Goal: Information Seeking & Learning: Learn about a topic

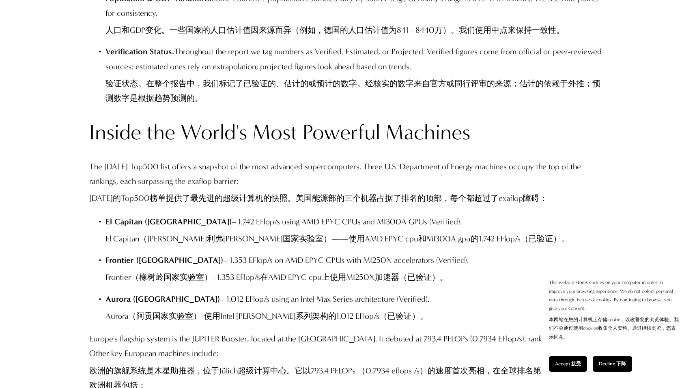
scroll to position [3189, 0]
drag, startPoint x: 215, startPoint y: 178, endPoint x: 371, endPoint y: 172, distance: 156.2
click at [371, 191] on font "[DATE]的Top500榜单提供了最先进的超级计算机的快照。美国能源部的三个机器占据了排名的顶部，每个都超过了exaflop障碍：" at bounding box center [347, 198] width 516 height 15
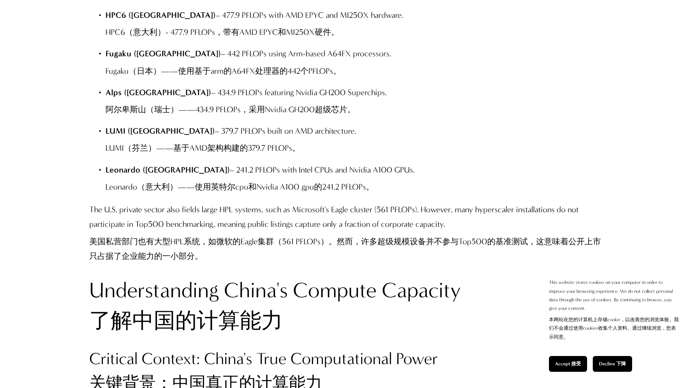
scroll to position [3742, 0]
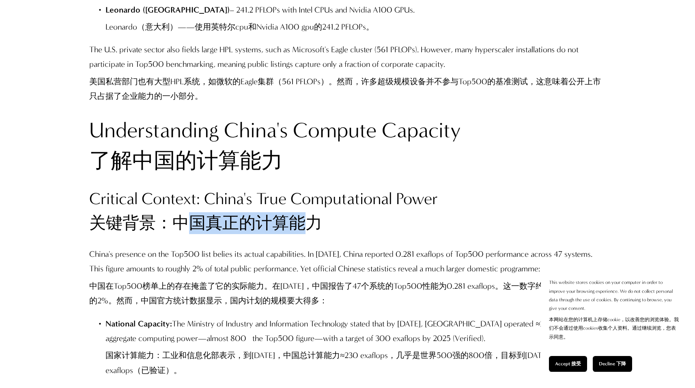
drag, startPoint x: 183, startPoint y: 200, endPoint x: 306, endPoint y: 203, distance: 122.9
click at [306, 212] on font "关键背景：中国真正的计算能力" at bounding box center [347, 223] width 516 height 22
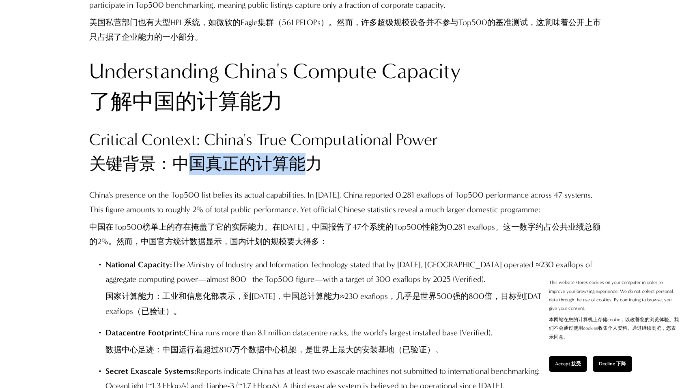
scroll to position [3803, 0]
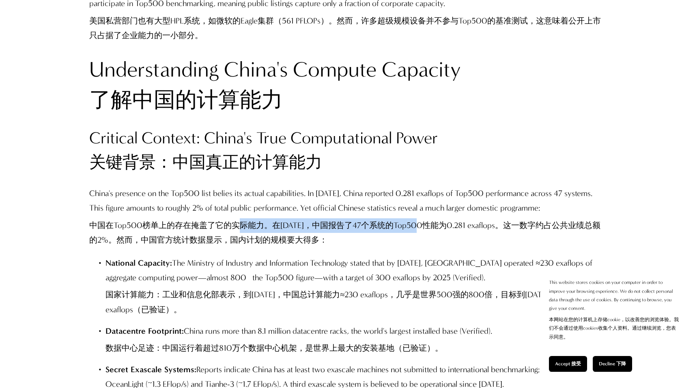
drag, startPoint x: 238, startPoint y: 207, endPoint x: 427, endPoint y: 199, distance: 189.1
click at [427, 219] on font "中国在Top500榜单上的存在掩盖了它的实际能力。在[DATE]，中国报告了47个系统的Top500性能为0.281 exaflops。这一数字约占公共业绩总…" at bounding box center [347, 233] width 516 height 29
click at [304, 219] on font "中国在Top500榜单上的存在掩盖了它的实际能力。在[DATE]，中国报告了47个系统的Top500性能为0.281 exaflops。这一数字约占公共业绩总…" at bounding box center [347, 233] width 516 height 29
drag, startPoint x: 347, startPoint y: 217, endPoint x: 284, endPoint y: 197, distance: 65.9
click at [284, 219] on font "中国在Top500榜单上的存在掩盖了它的实际能力。在[DATE]，中国报告了47个系统的Top500性能为0.281 exaflops。这一数字约占公共业绩总…" at bounding box center [347, 233] width 516 height 29
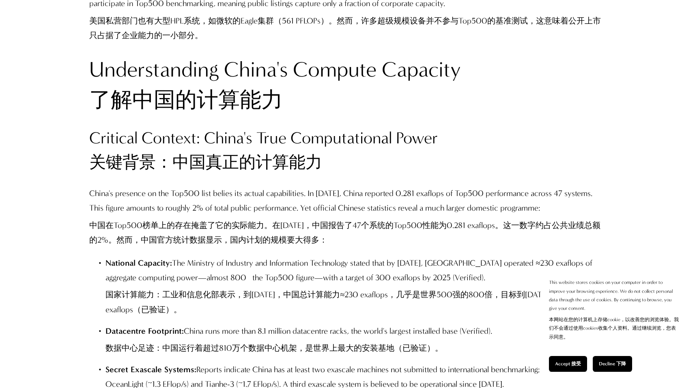
click at [336, 219] on font "中国在Top500榜单上的存在掩盖了它的实际能力。在[DATE]，中国报告了47个系统的Top500性能为0.281 exaflops。这一数字约占公共业绩总…" at bounding box center [347, 233] width 516 height 29
drag, startPoint x: 353, startPoint y: 207, endPoint x: 512, endPoint y: 203, distance: 159.0
click at [512, 219] on font "中国在Top500榜单上的存在掩盖了它的实际能力。在[DATE]，中国报告了47个系统的Top500性能为0.281 exaflops。这一数字约占公共业绩总…" at bounding box center [347, 233] width 516 height 29
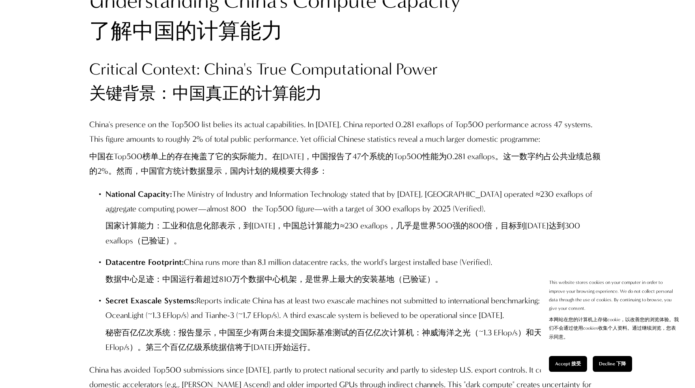
scroll to position [3873, 0]
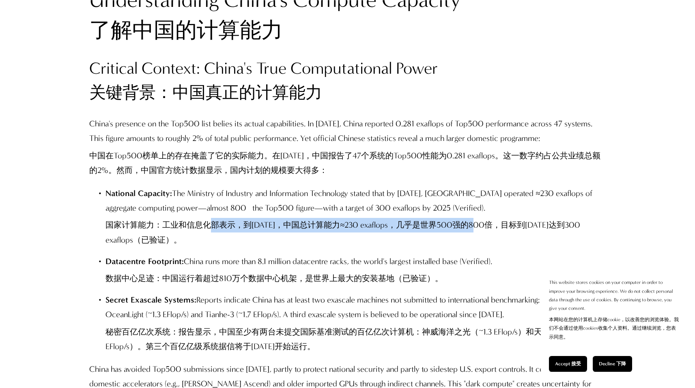
drag, startPoint x: 210, startPoint y: 207, endPoint x: 487, endPoint y: 205, distance: 276.5
click at [487, 218] on font "国家计算能力：工业和信息化部表示，到[DATE]，中国总计算能力≈230 exaflops，几乎是世界500强的800倍，目标到[DATE]达到300 exa…" at bounding box center [354, 232] width 499 height 29
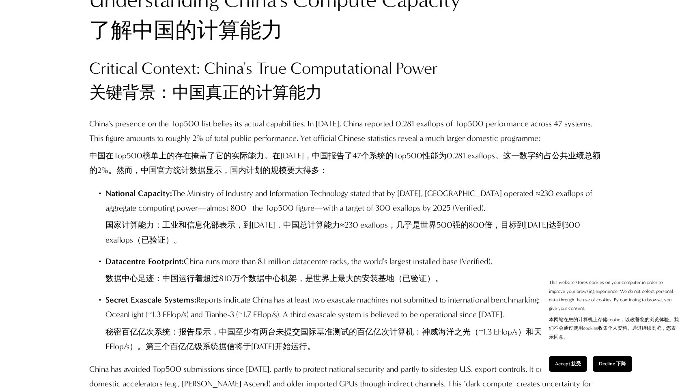
click at [318, 219] on font "国家计算能力：工业和信息化部表示，到[DATE]，中国总计算能力≈230 exaflops，几乎是世界500强的800倍，目标到[DATE]达到300 exa…" at bounding box center [354, 232] width 499 height 29
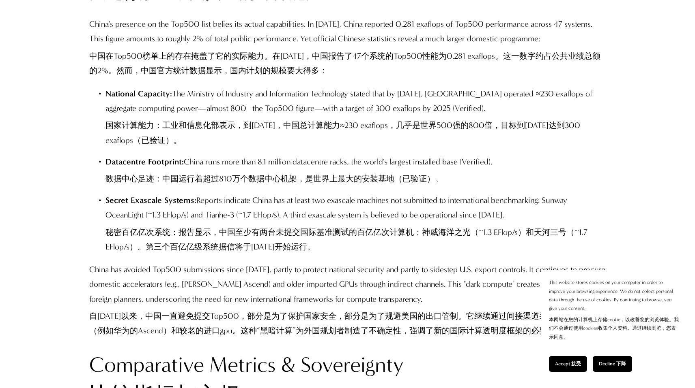
scroll to position [4016, 0]
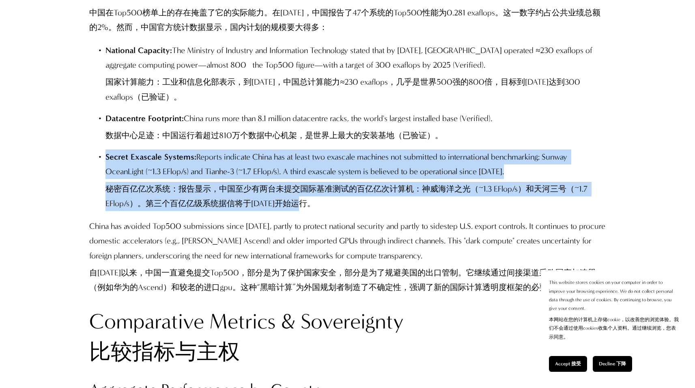
drag, startPoint x: 307, startPoint y: 182, endPoint x: 221, endPoint y: 122, distance: 104.9
click at [221, 122] on ul "National Capacity: The Ministry of Industry and Information Technology stated t…" at bounding box center [347, 127] width 516 height 168
click at [233, 182] on font "秘密百亿亿次系统：报告显示，中国至少有两台未提交国际基准测试的百亿亿次计算机：神威海洋之光（~1.3 EFlop/s）和天河三号（~1.7 EFlop/s）。…" at bounding box center [354, 196] width 499 height 29
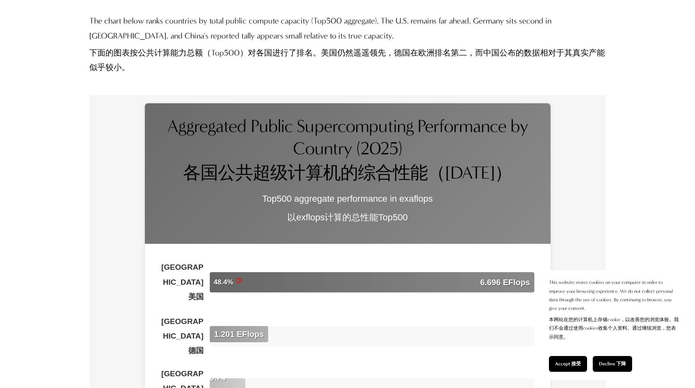
scroll to position [4420, 0]
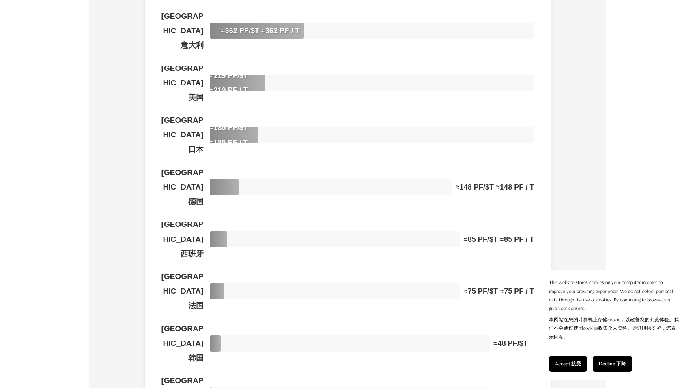
drag, startPoint x: 90, startPoint y: 133, endPoint x: 332, endPoint y: 134, distance: 242.4
copy h3 "Compute Sovereignty Index (CSI)"
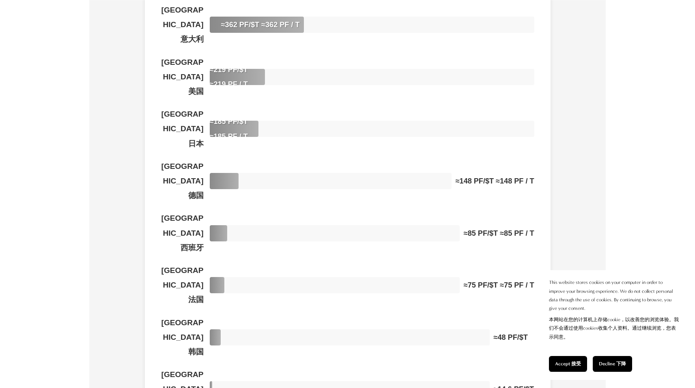
scroll to position [6764, 0]
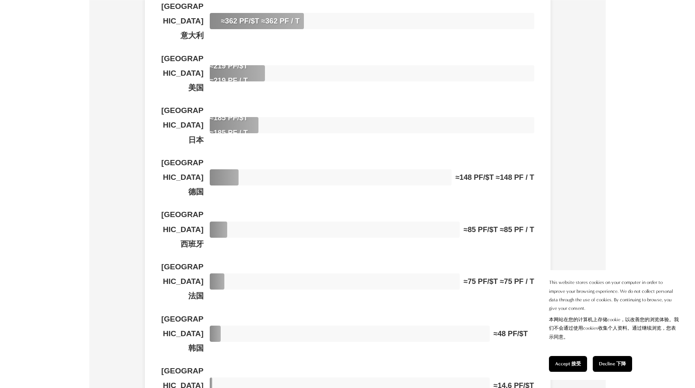
drag, startPoint x: 213, startPoint y: 183, endPoint x: 272, endPoint y: 183, distance: 58.8
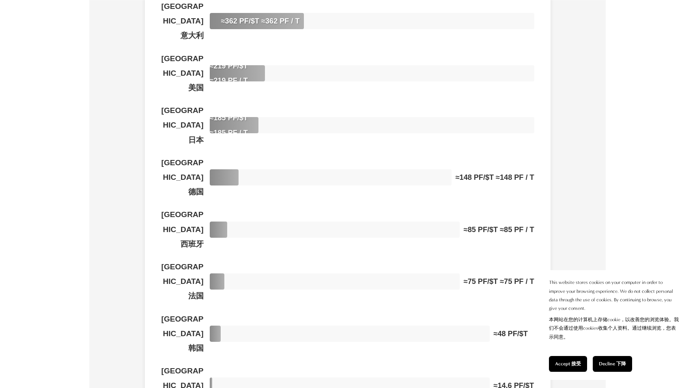
drag, startPoint x: 268, startPoint y: 302, endPoint x: 428, endPoint y: 298, distance: 160.6
copy font "人工智能计算基础设施的国家自主性评估"
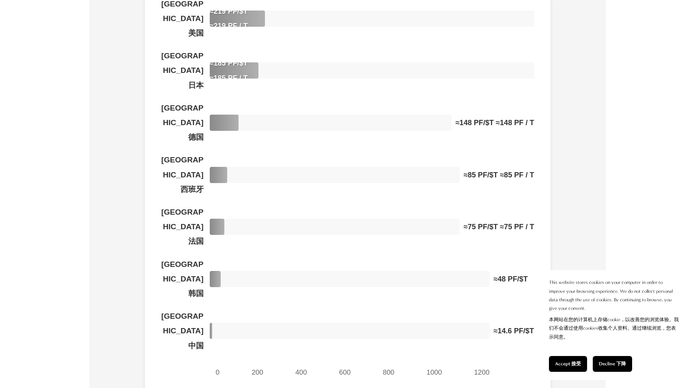
scroll to position [6692, 0]
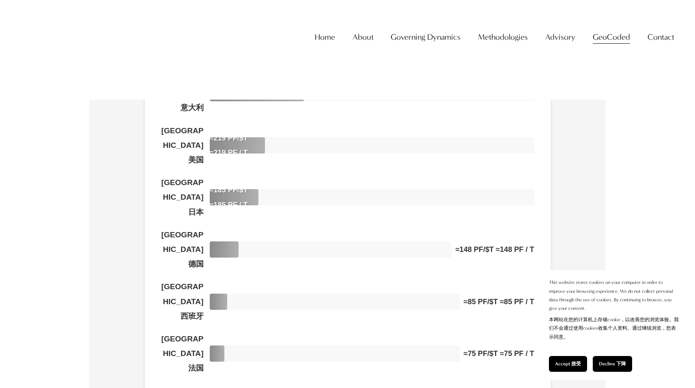
drag, startPoint x: 327, startPoint y: 255, endPoint x: 535, endPoint y: 253, distance: 208.0
copy font "装机容量、外国依赖、国内芯片制造、主权投资和能源弹性"
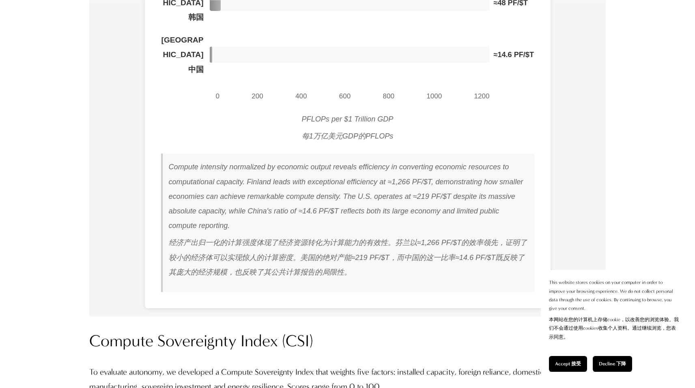
scroll to position [7014, 0]
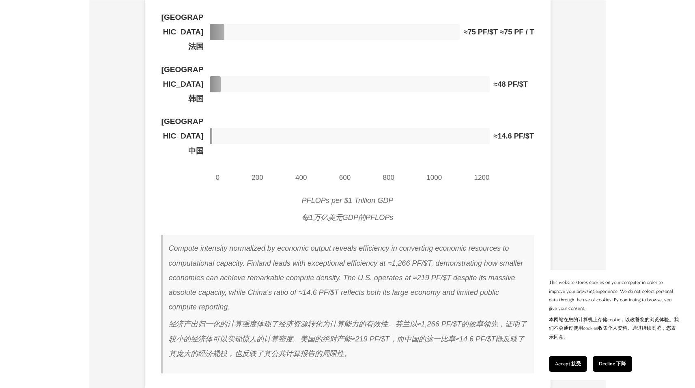
drag, startPoint x: 171, startPoint y: 128, endPoint x: 190, endPoint y: 133, distance: 20.1
copy font "美国"
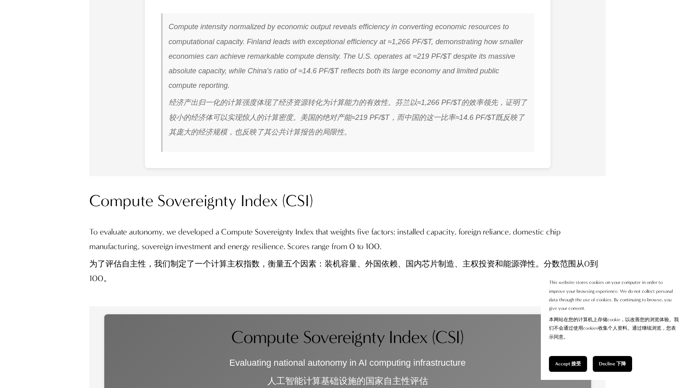
scroll to position [7297, 0]
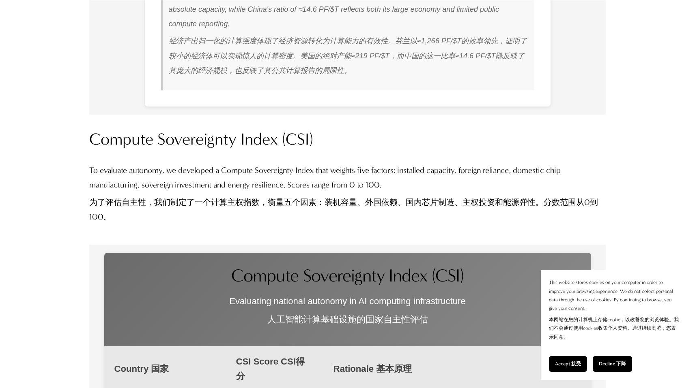
drag, startPoint x: 142, startPoint y: 124, endPoint x: 159, endPoint y: 122, distance: 16.3
copy font "中国"
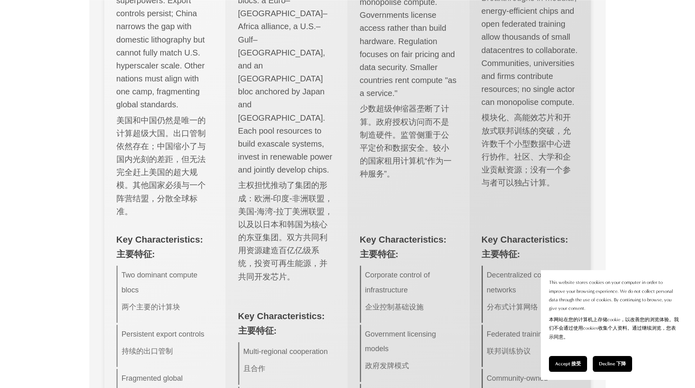
scroll to position [11902, 0]
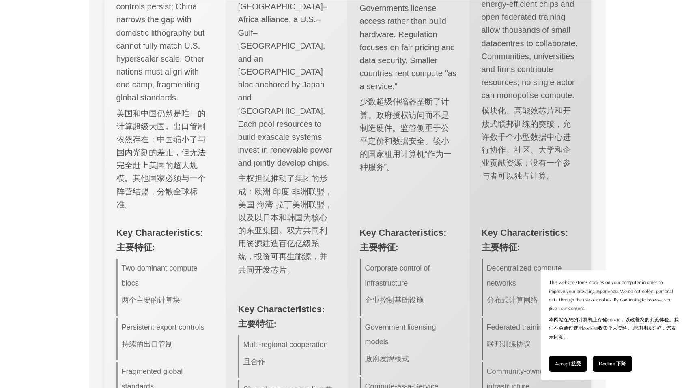
drag, startPoint x: 155, startPoint y: 192, endPoint x: 273, endPoint y: 195, distance: 118.0
copy font "评估国家人工智能能力的Top500"
drag, startPoint x: 289, startPoint y: 193, endPoint x: 154, endPoint y: 189, distance: 135.5
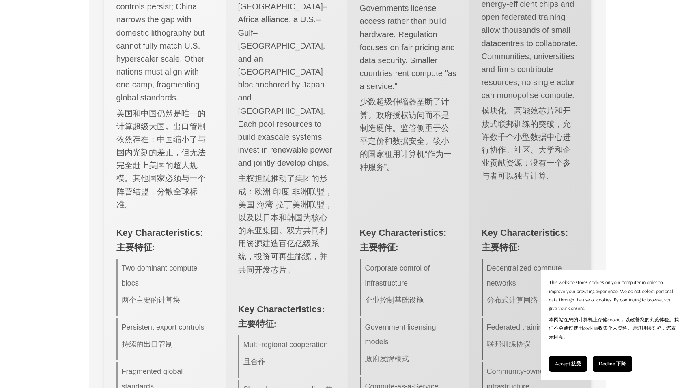
copy font "评估国家人工智能能力的Top500排名"
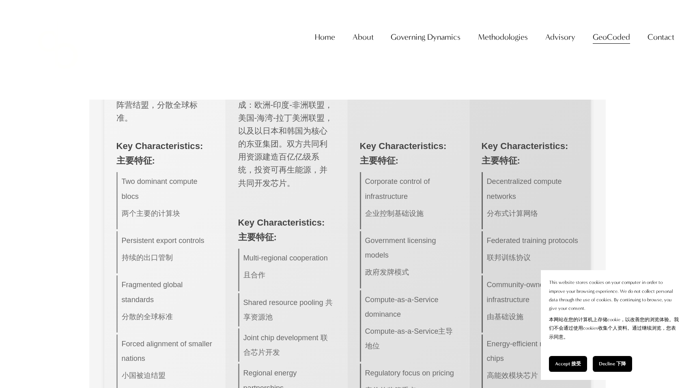
scroll to position [11917, 0]
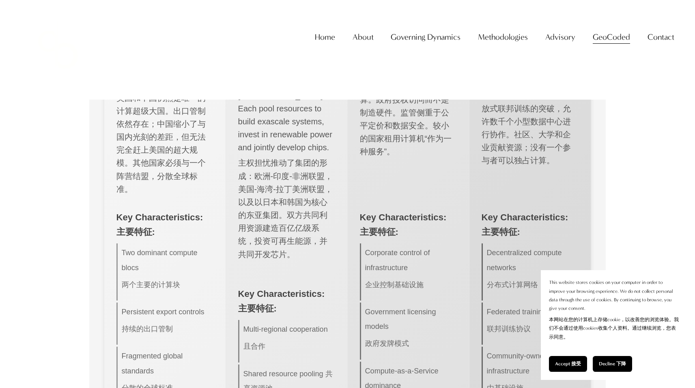
drag, startPoint x: 257, startPoint y: 258, endPoint x: 453, endPoint y: 261, distance: 195.8
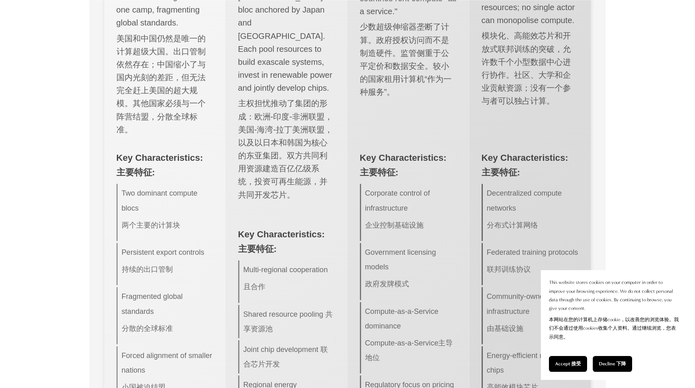
scroll to position [11980, 0]
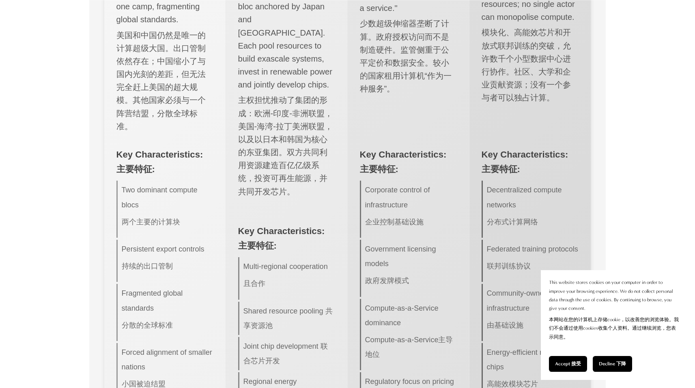
drag, startPoint x: 205, startPoint y: 183, endPoint x: 219, endPoint y: 185, distance: 14.3
drag, startPoint x: 279, startPoint y: 136, endPoint x: 291, endPoint y: 137, distance: 11.4
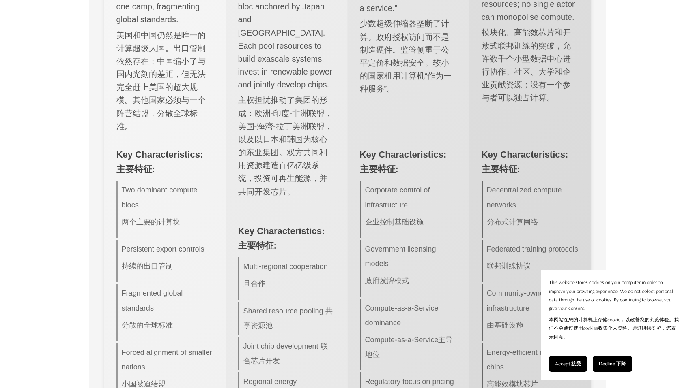
copy p "HPL"
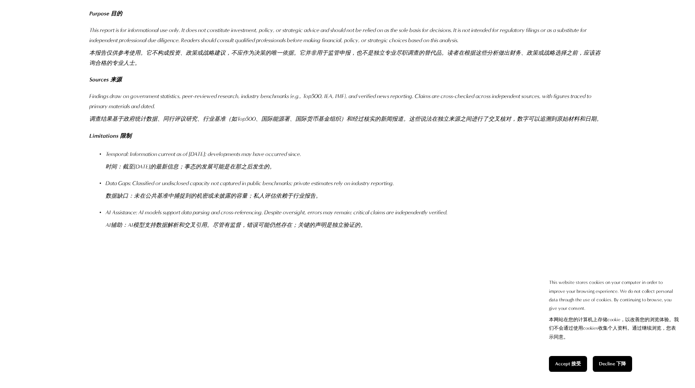
scroll to position [13427, 0]
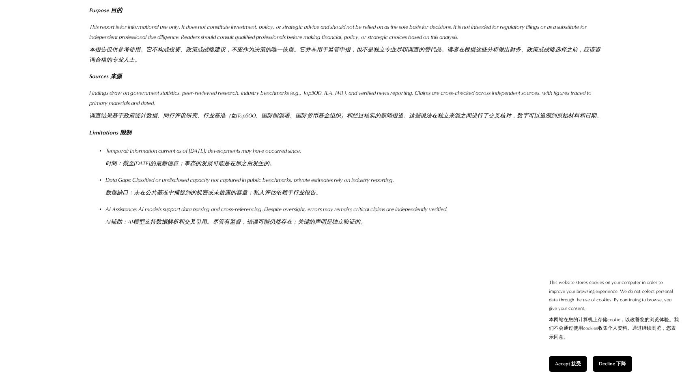
drag, startPoint x: 251, startPoint y: 232, endPoint x: 436, endPoint y: 226, distance: 185.8
drag, startPoint x: 236, startPoint y: 195, endPoint x: 159, endPoint y: 193, distance: 77.1
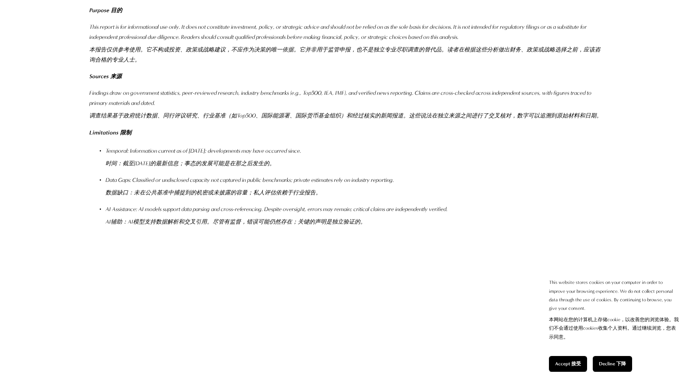
drag, startPoint x: 140, startPoint y: 192, endPoint x: 370, endPoint y: 193, distance: 229.9
drag, startPoint x: 287, startPoint y: 191, endPoint x: 381, endPoint y: 189, distance: 94.1
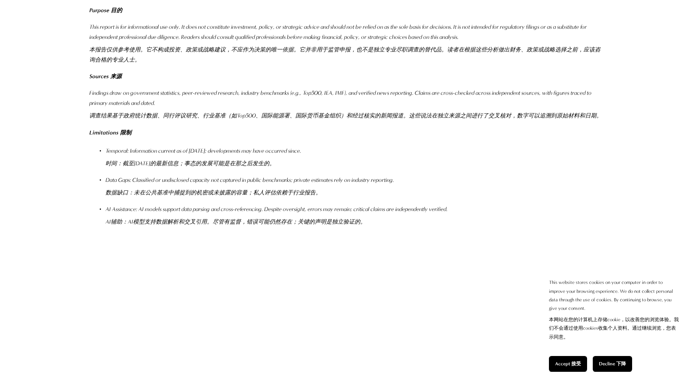
drag, startPoint x: 374, startPoint y: 193, endPoint x: 139, endPoint y: 192, distance: 235.2
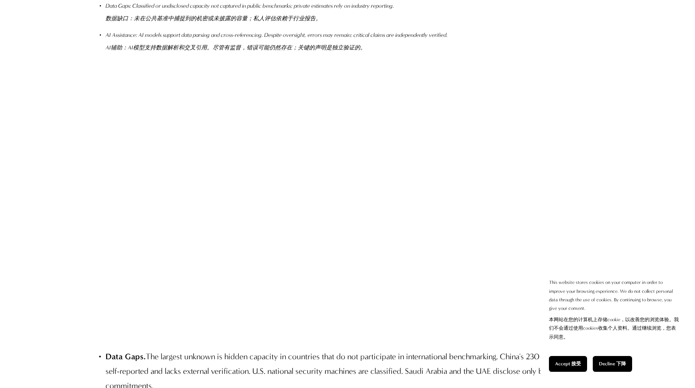
scroll to position [13685, 0]
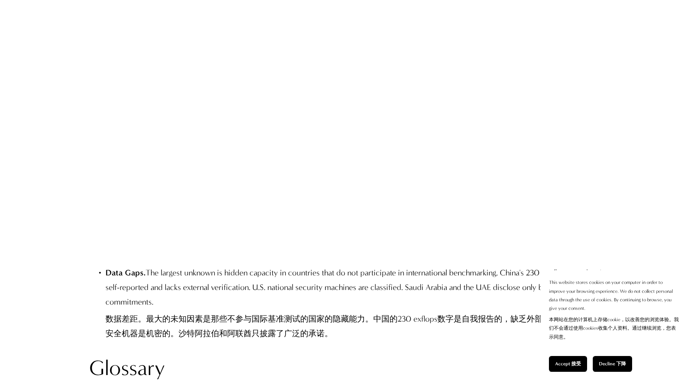
drag, startPoint x: 127, startPoint y: 189, endPoint x: 239, endPoint y: 185, distance: 112.4
drag, startPoint x: 242, startPoint y: 162, endPoint x: 348, endPoint y: 155, distance: 106.1
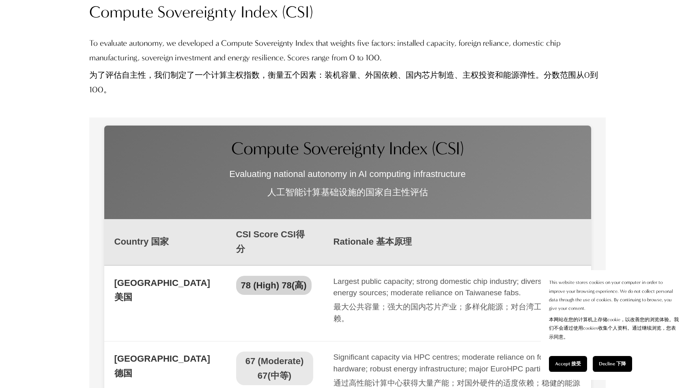
scroll to position [7443, 0]
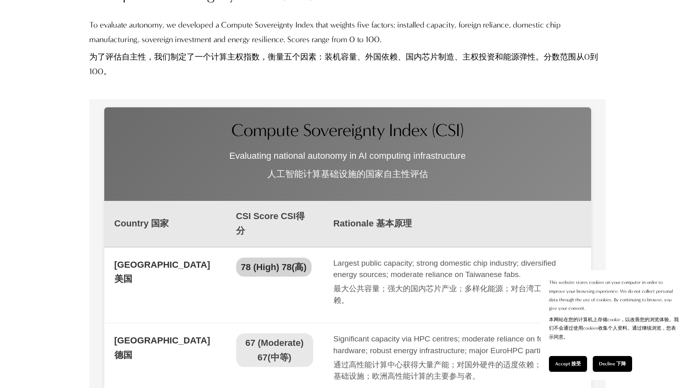
drag, startPoint x: 266, startPoint y: 158, endPoint x: 256, endPoint y: 156, distance: 10.4
drag, startPoint x: 169, startPoint y: 154, endPoint x: 217, endPoint y: 150, distance: 48.5
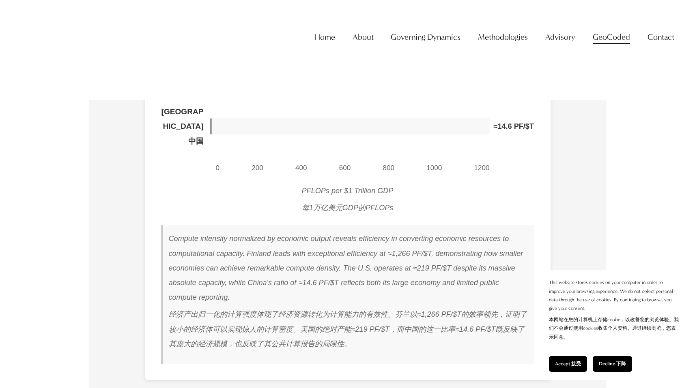
scroll to position [6753, 0]
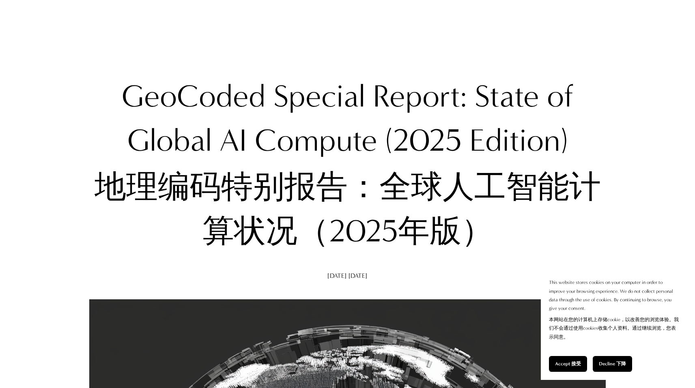
scroll to position [63, 0]
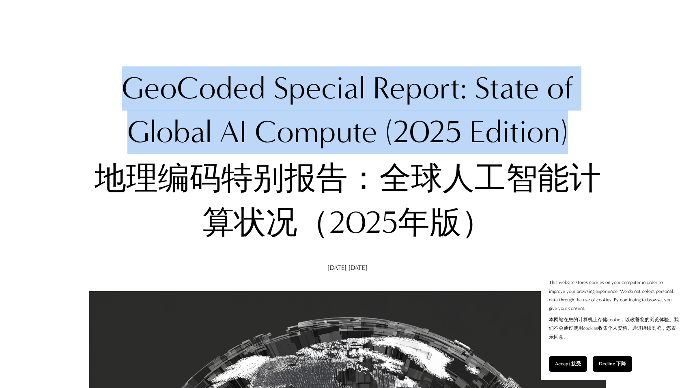
drag, startPoint x: 122, startPoint y: 84, endPoint x: 587, endPoint y: 134, distance: 466.9
click at [587, 134] on h1 "GeoCoded Special Report: State of Global AI Compute (2025 Edition) 地理编码特别报告：全球人…" at bounding box center [347, 155] width 516 height 179
copy h1 "GeoCoded Special Report: State of Global AI Compute (2025 Edition)"
